Goal: Find specific page/section: Find specific page/section

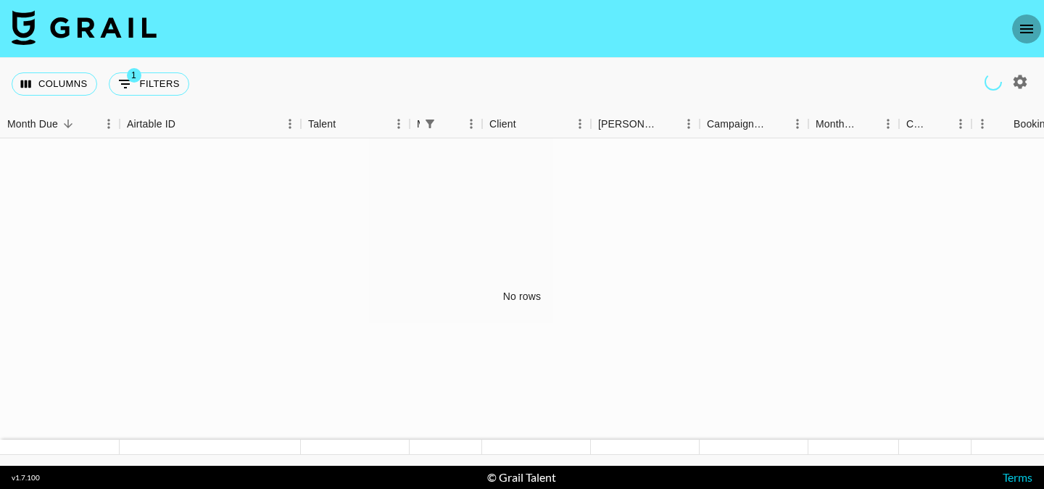
click at [1019, 31] on icon "open drawer" at bounding box center [1026, 28] width 17 height 17
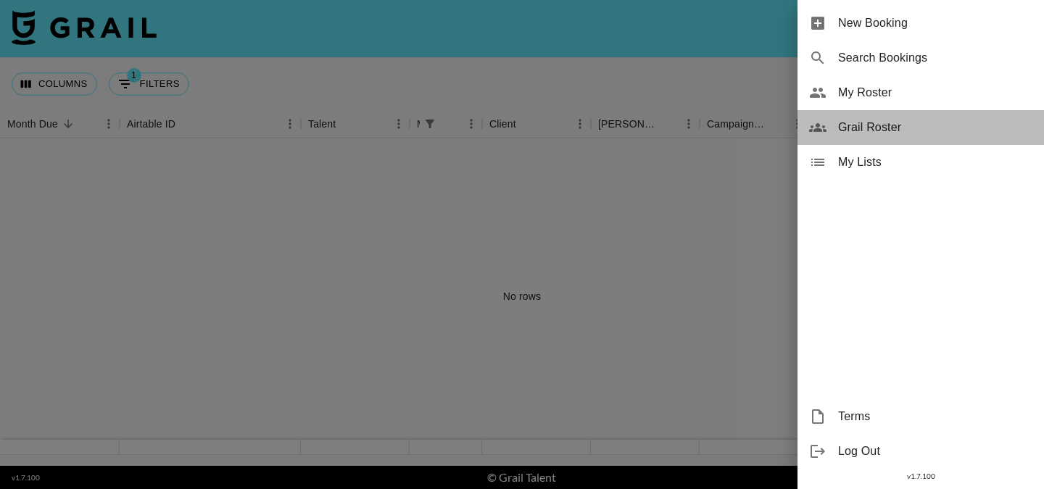
click at [884, 130] on span "Grail Roster" at bounding box center [935, 127] width 194 height 17
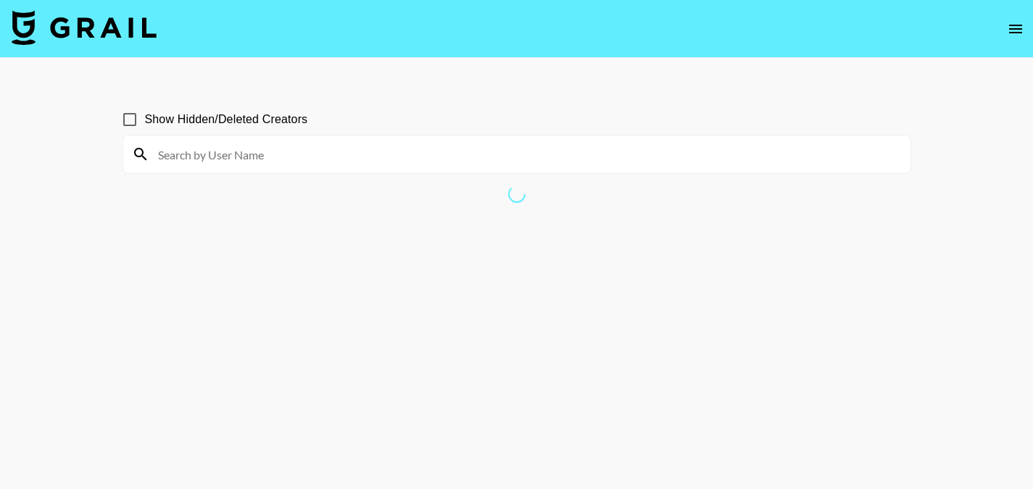
click at [478, 157] on input at bounding box center [525, 154] width 753 height 23
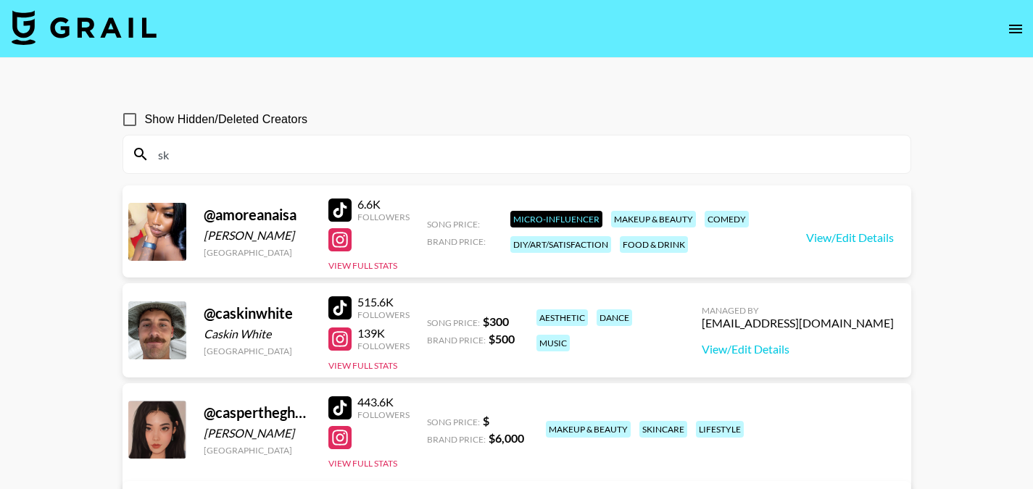
type input "s"
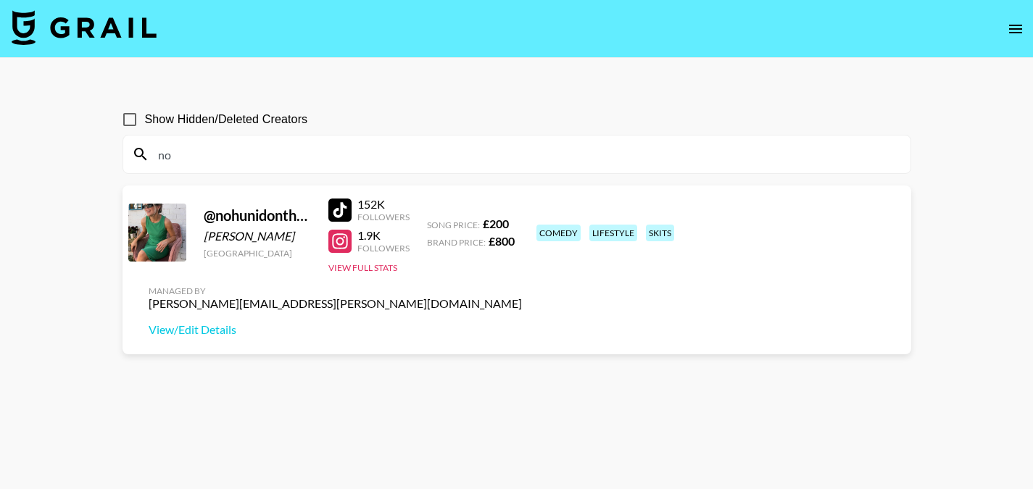
type input "n"
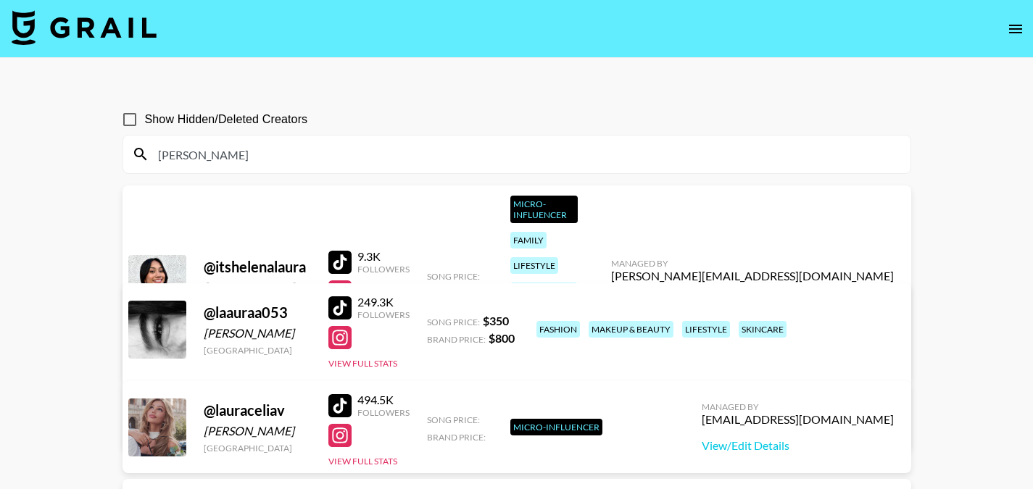
click at [1019, 31] on icon "open drawer" at bounding box center [1015, 29] width 13 height 9
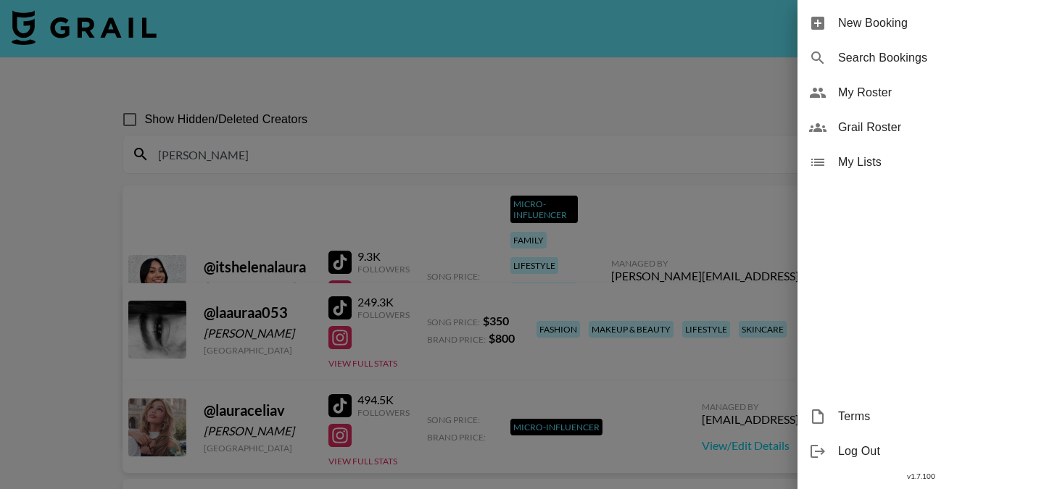
click at [874, 137] on div "Grail Roster" at bounding box center [920, 127] width 246 height 35
click at [890, 91] on span "My Roster" at bounding box center [935, 92] width 194 height 17
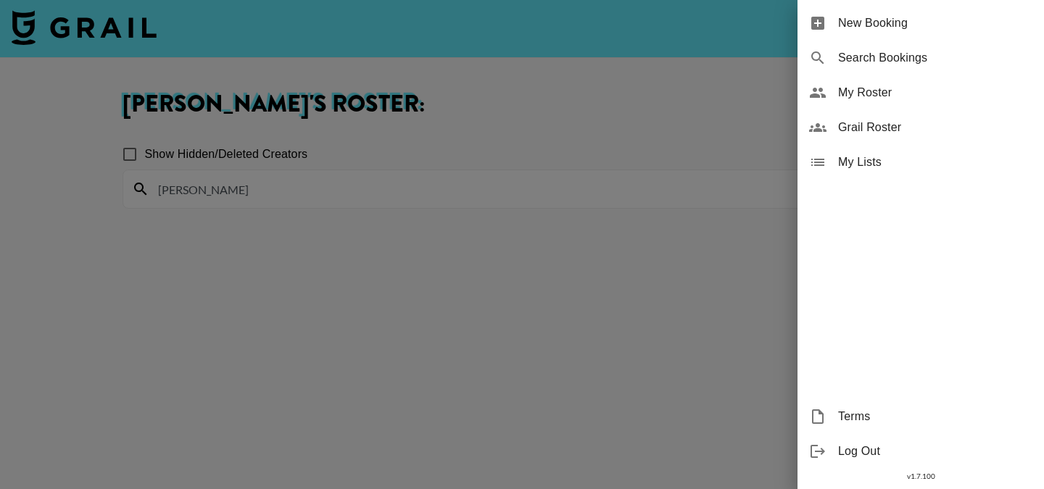
click at [523, 292] on div at bounding box center [522, 244] width 1044 height 489
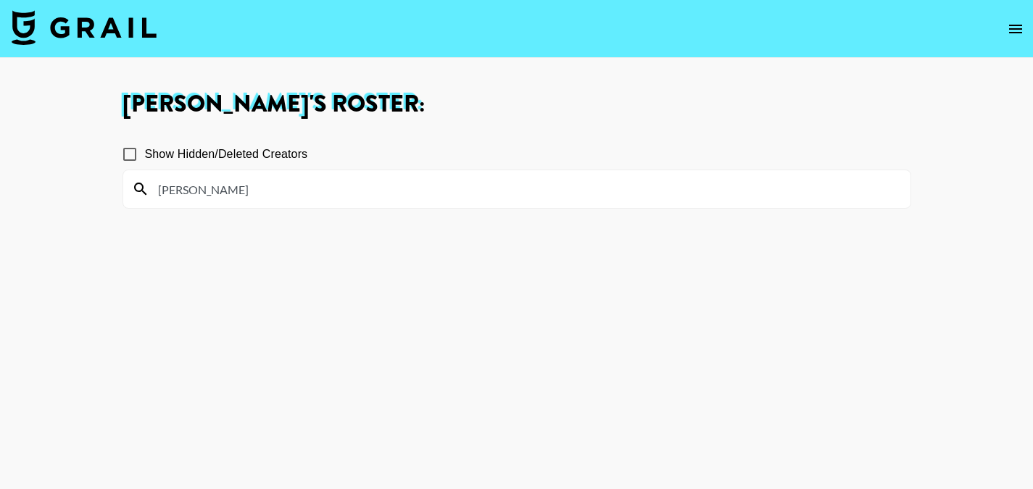
click at [676, 178] on input "[PERSON_NAME]" at bounding box center [525, 189] width 753 height 23
type input "l"
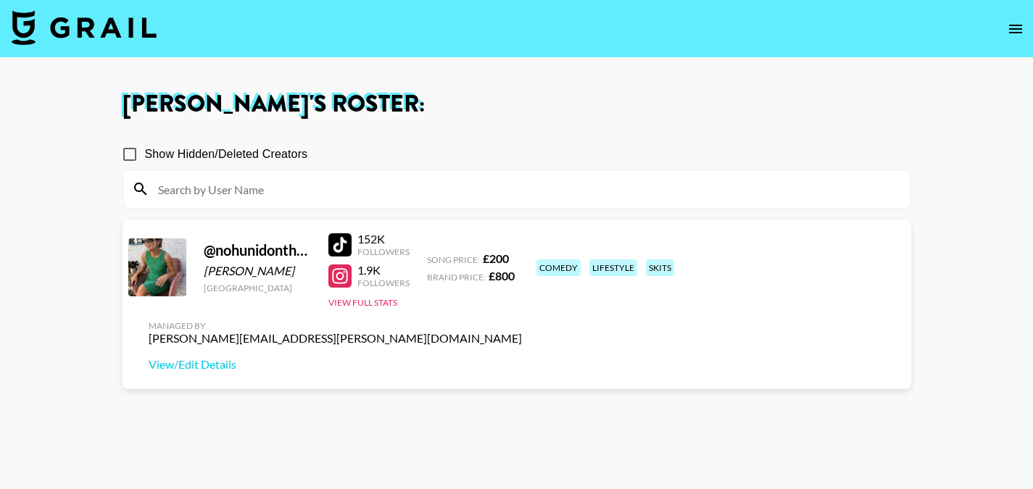
drag, startPoint x: 676, startPoint y: 178, endPoint x: 730, endPoint y: 101, distance: 93.6
click at [730, 101] on div "[PERSON_NAME] 's Roster: Show Hidden/Deleted Creators @ nohunidonthavetiktok [P…" at bounding box center [517, 297] width 812 height 408
click at [730, 101] on h1 "[PERSON_NAME] 's Roster:" at bounding box center [517, 104] width 789 height 23
click at [661, 196] on input at bounding box center [525, 189] width 753 height 23
click at [745, 104] on h1 "[PERSON_NAME] 's Roster:" at bounding box center [517, 104] width 789 height 23
